Goal: Information Seeking & Learning: Learn about a topic

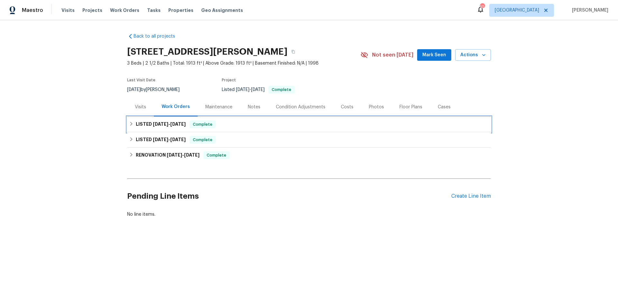
click at [243, 124] on div "LISTED 9/5/25 - 9/12/25 Complete" at bounding box center [309, 125] width 360 height 8
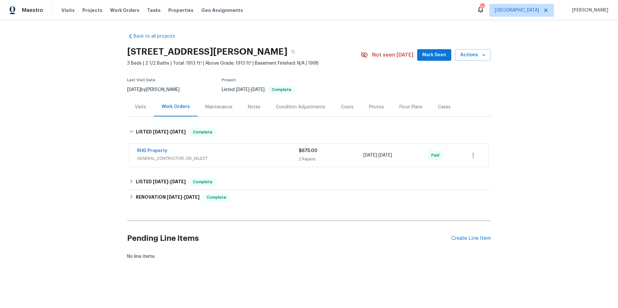
click at [269, 154] on div "RHD Property" at bounding box center [217, 152] width 161 height 8
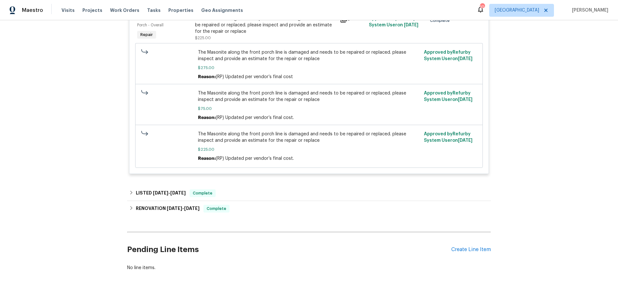
scroll to position [294, 0]
click at [256, 189] on div "LISTED 8/18/25 - 8/26/25 Complete" at bounding box center [309, 193] width 360 height 8
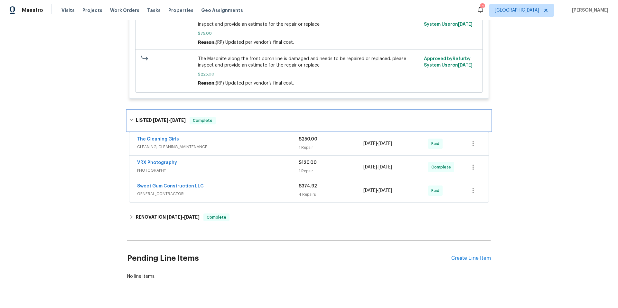
scroll to position [378, 0]
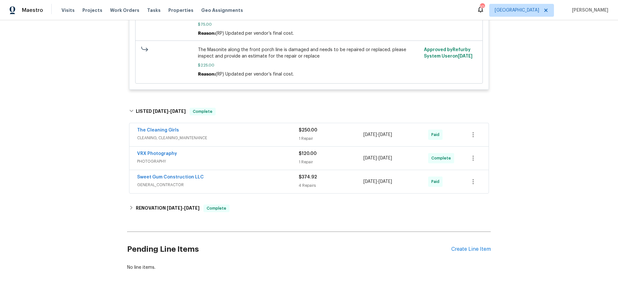
click at [263, 182] on span "GENERAL_CONTRACTOR" at bounding box center [217, 185] width 161 height 6
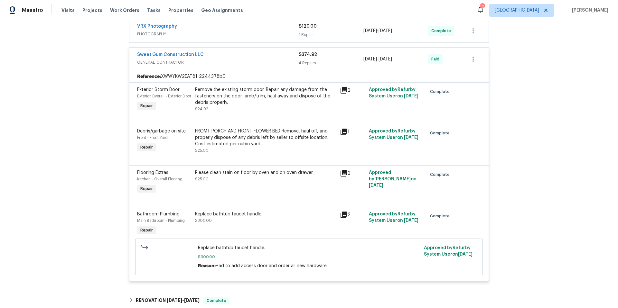
scroll to position [456, 0]
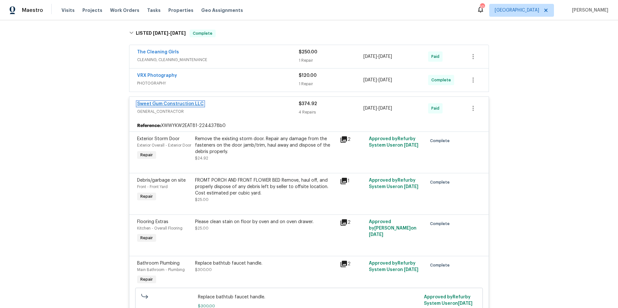
click at [190, 102] on link "Sweet Gum Construction LLC" at bounding box center [170, 104] width 67 height 5
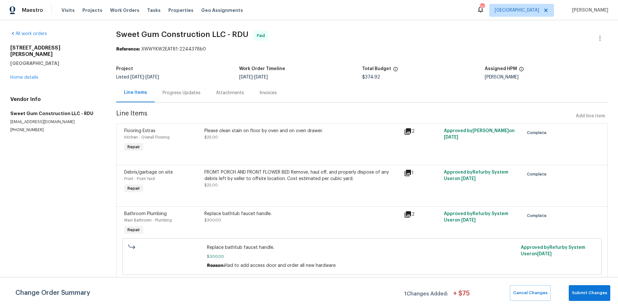
click at [194, 95] on div "Progress Updates" at bounding box center [181, 93] width 38 height 6
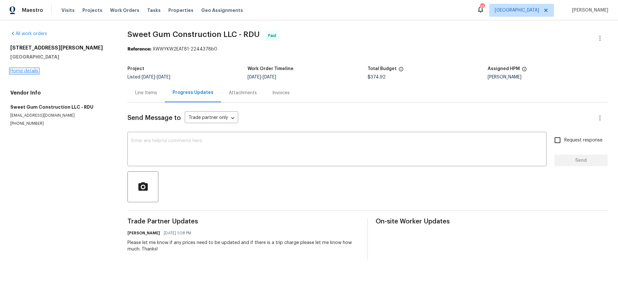
click at [29, 71] on link "Home details" at bounding box center [24, 71] width 28 height 5
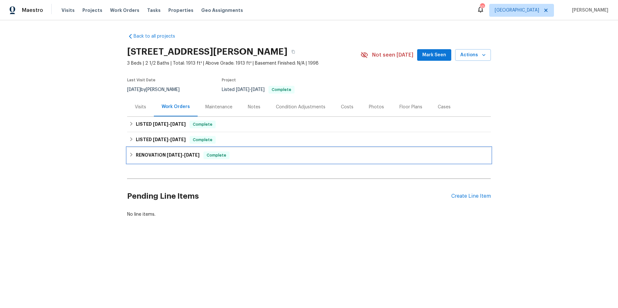
click at [265, 161] on div "RENOVATION 7/30/25 - 8/12/25 Complete" at bounding box center [309, 155] width 364 height 15
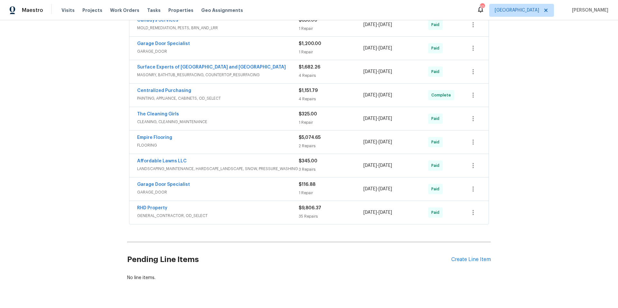
scroll to position [162, 0]
click at [251, 212] on span "GENERAL_CONTRACTOR, OD_SELECT" at bounding box center [217, 215] width 161 height 6
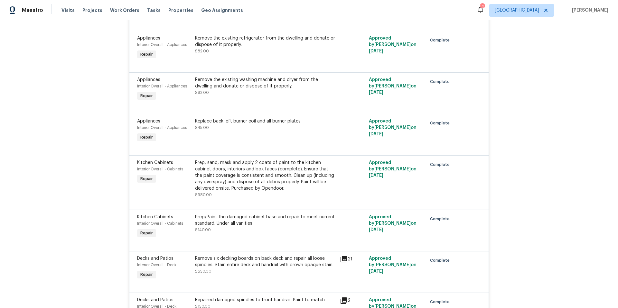
scroll to position [745, 0]
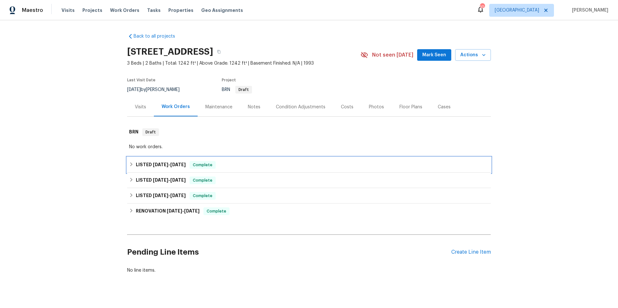
click at [214, 161] on div "LISTED [DATE] - [DATE] Complete" at bounding box center [309, 165] width 360 height 8
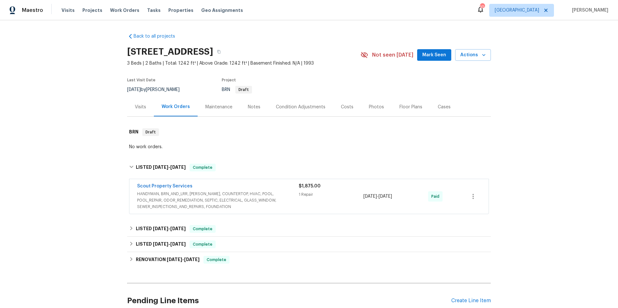
click at [284, 189] on div "Scout Property Services" at bounding box center [217, 187] width 161 height 8
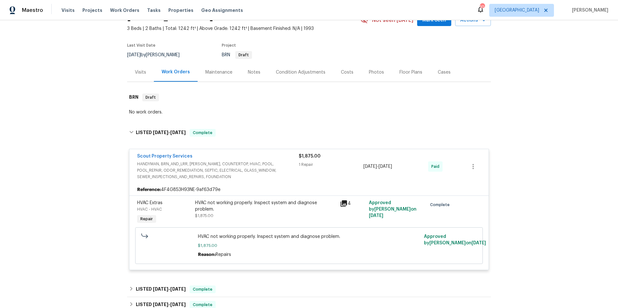
scroll to position [129, 0]
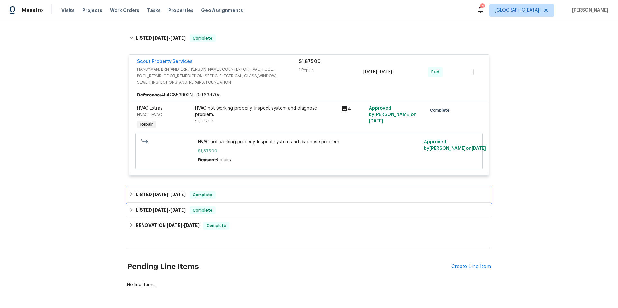
click at [263, 198] on div "LISTED [DATE] - [DATE] Complete" at bounding box center [309, 195] width 360 height 8
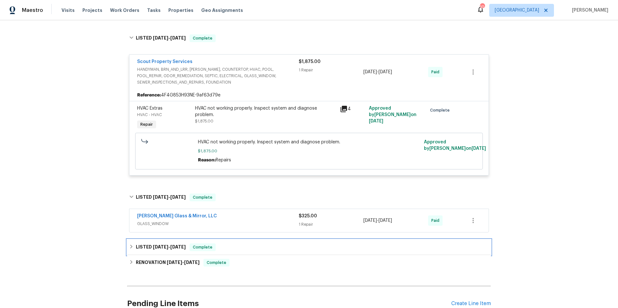
click at [257, 241] on div "LISTED [DATE] - [DATE] Complete" at bounding box center [309, 247] width 364 height 15
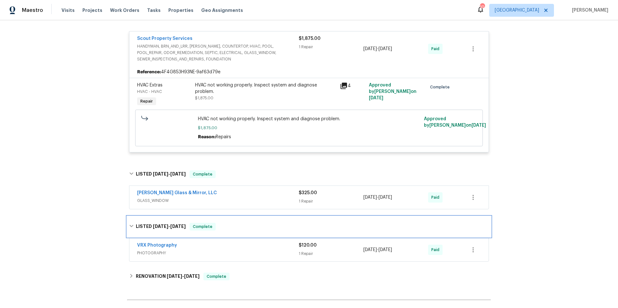
scroll to position [232, 0]
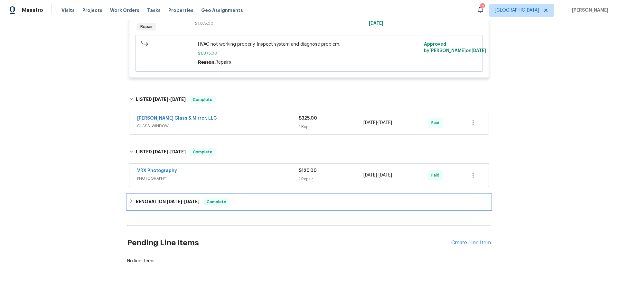
click at [263, 198] on div "RENOVATION [DATE] - [DATE] Complete" at bounding box center [309, 202] width 360 height 8
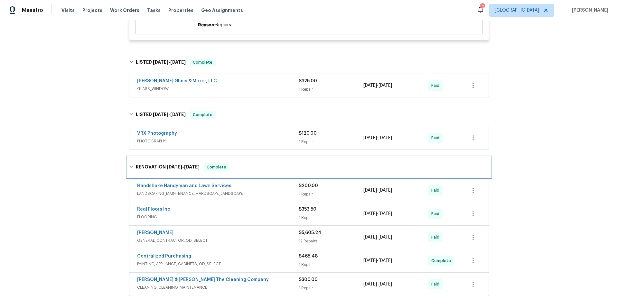
scroll to position [258, 0]
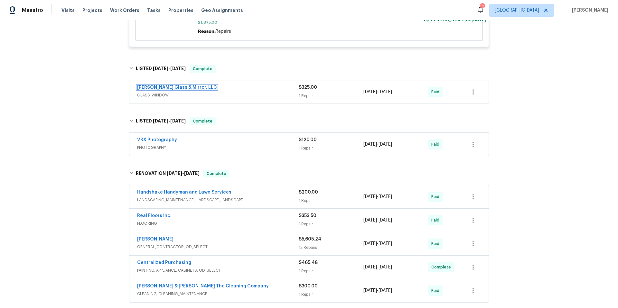
click at [173, 87] on link "[PERSON_NAME] Glass & Mirror, LLC" at bounding box center [177, 87] width 80 height 5
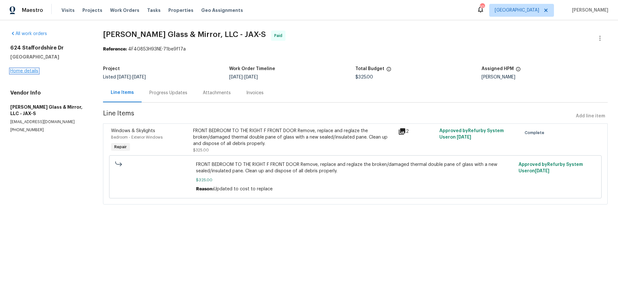
click at [31, 70] on link "Home details" at bounding box center [24, 71] width 28 height 5
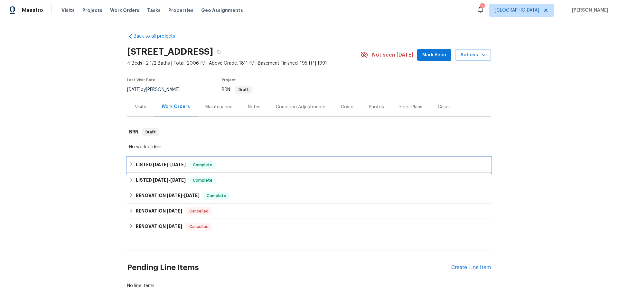
click at [242, 162] on div "LISTED [DATE] - [DATE] Complete" at bounding box center [309, 165] width 360 height 8
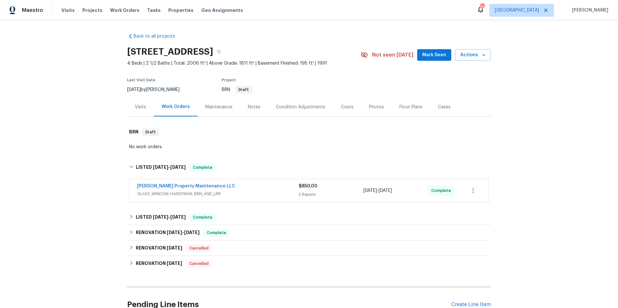
click at [231, 185] on div "[PERSON_NAME] Property Maintenance LLC" at bounding box center [217, 187] width 161 height 8
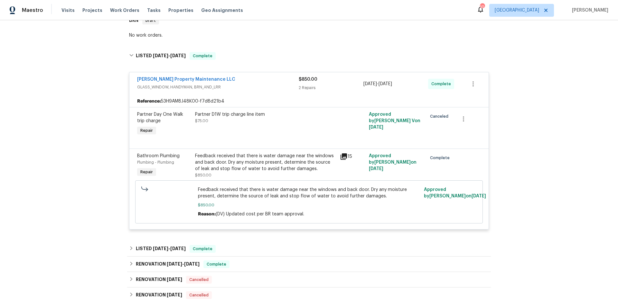
scroll to position [116, 0]
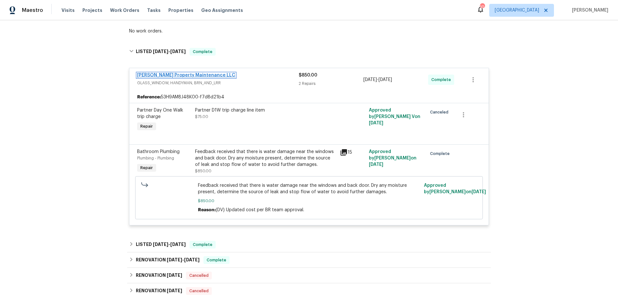
click at [155, 73] on link "[PERSON_NAME] Property Maintenance LLC" at bounding box center [186, 75] width 98 height 5
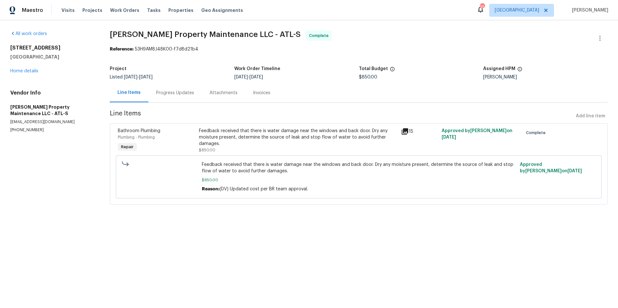
click at [171, 92] on div "Progress Updates" at bounding box center [175, 93] width 38 height 6
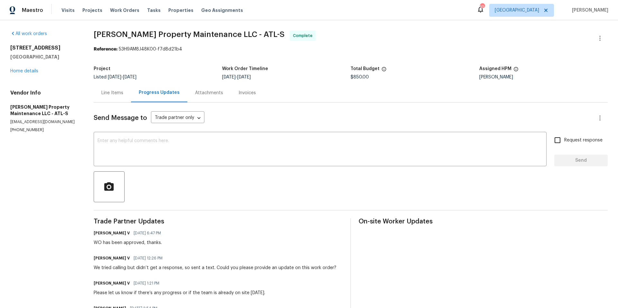
click at [106, 93] on div "Line Items" at bounding box center [112, 93] width 22 height 6
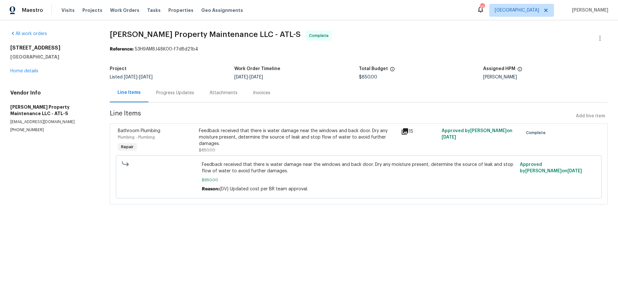
click at [403, 133] on icon at bounding box center [405, 132] width 8 height 8
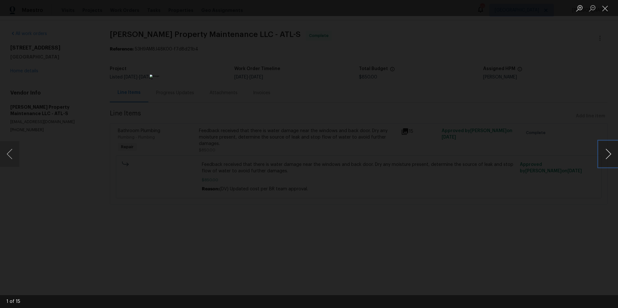
click at [605, 154] on button "Next image" at bounding box center [607, 154] width 19 height 26
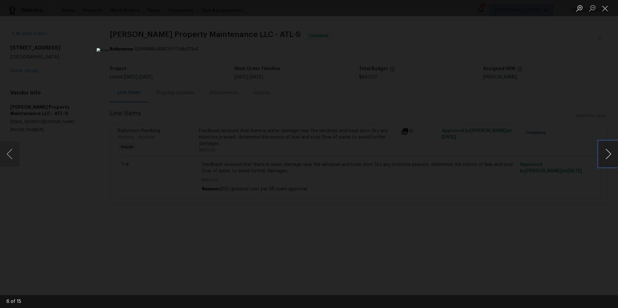
click at [605, 154] on button "Next image" at bounding box center [607, 154] width 19 height 26
click at [606, 5] on button "Close lightbox" at bounding box center [604, 8] width 13 height 11
